Goal: Find specific page/section: Find specific page/section

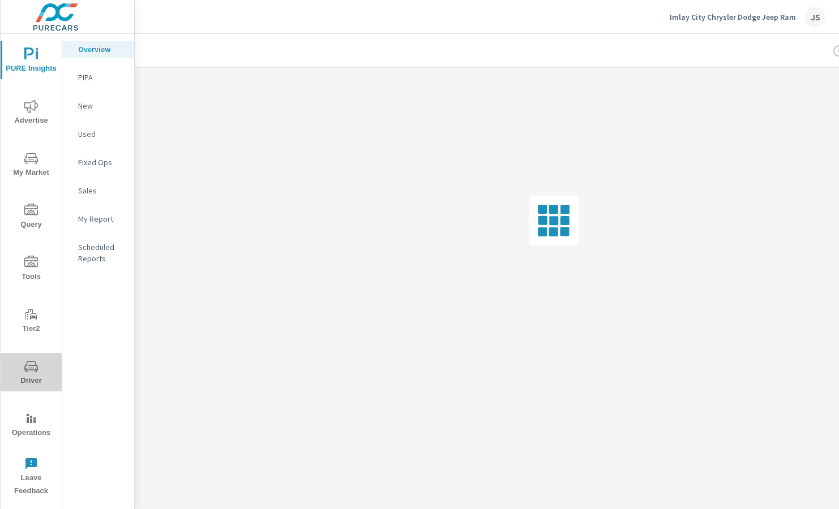
click at [31, 376] on span "Driver" at bounding box center [31, 374] width 54 height 28
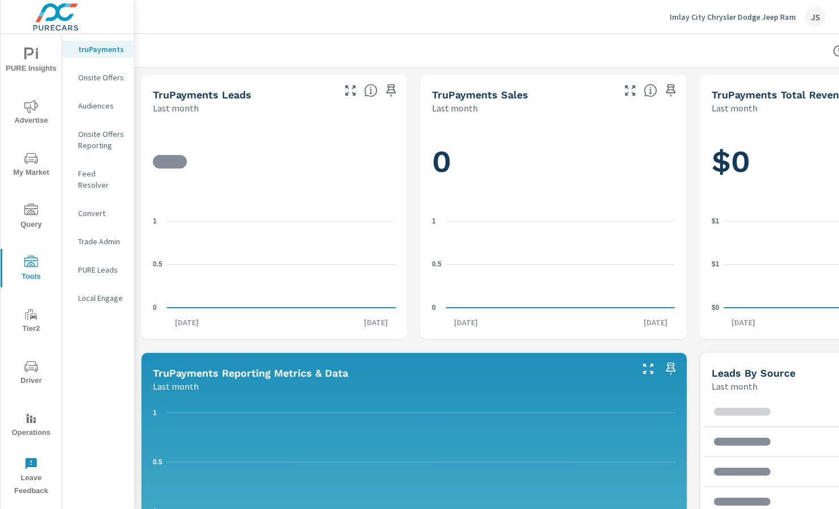
click at [36, 366] on icon "nav menu" at bounding box center [31, 366] width 14 height 11
